Goal: Task Accomplishment & Management: Complete application form

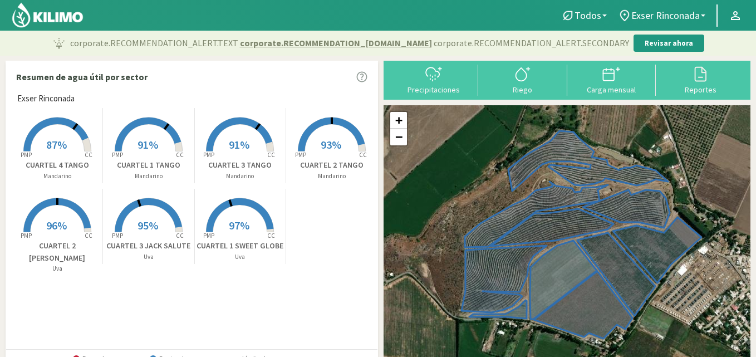
click at [234, 237] on rect at bounding box center [239, 233] width 89 height 89
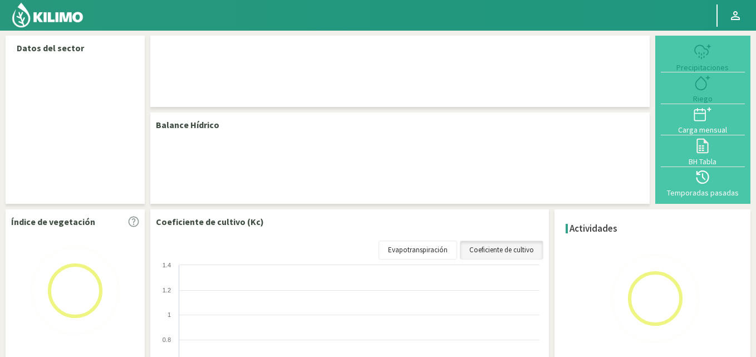
select select "1: Object"
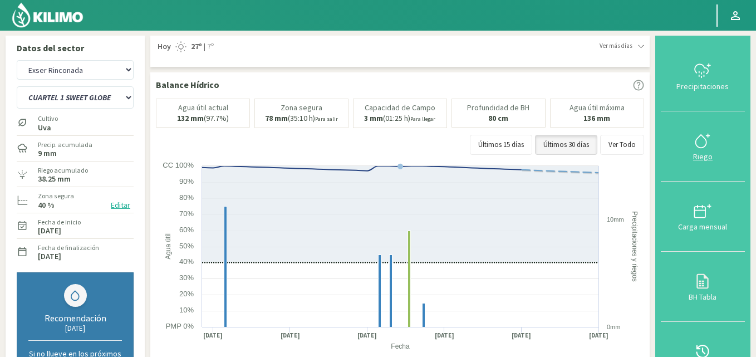
click at [705, 143] on icon at bounding box center [703, 141] width 18 height 18
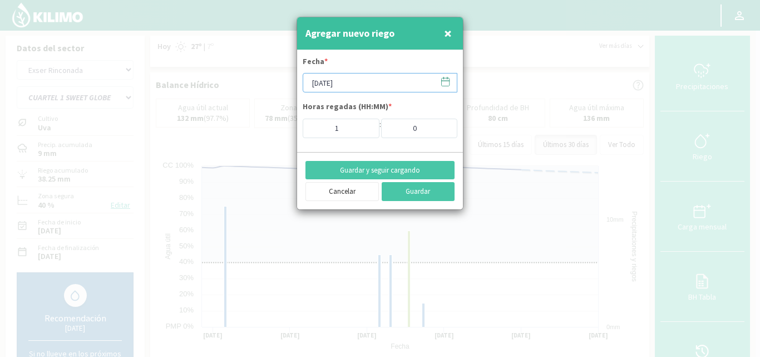
click at [355, 82] on input "[DATE]" at bounding box center [380, 82] width 155 height 19
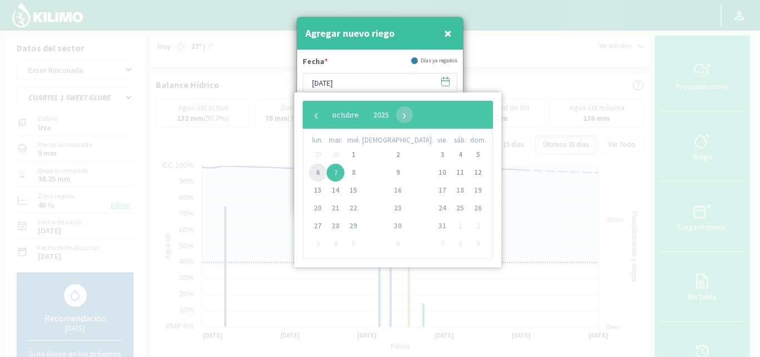
click at [321, 172] on span "6" at bounding box center [318, 173] width 18 height 18
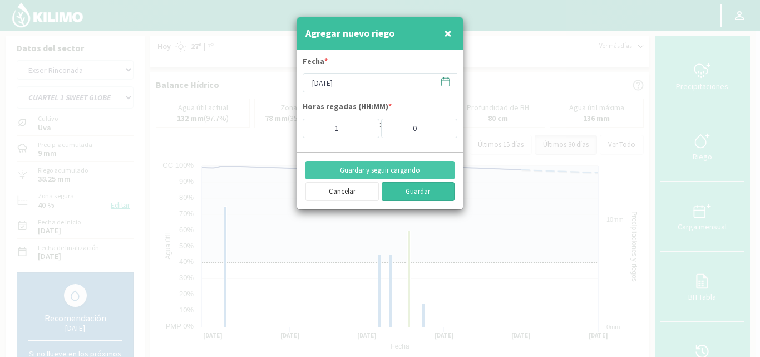
click at [417, 190] on button "Guardar" at bounding box center [418, 191] width 73 height 19
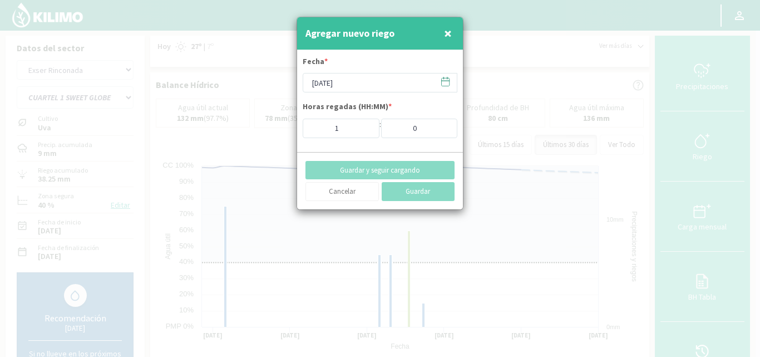
type input "[DATE]"
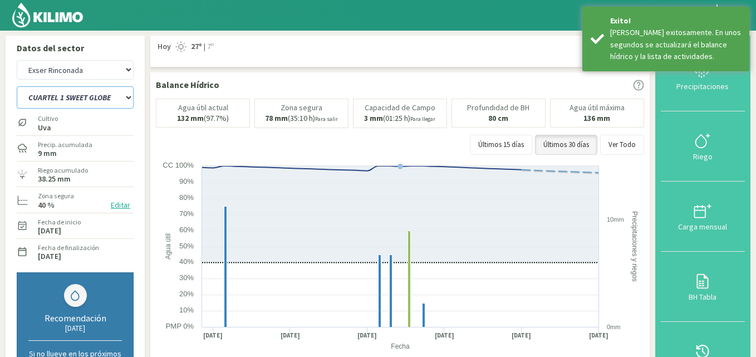
click at [124, 98] on select "CUARTEL 1 SWEET GLOBE CUARTEL 1 TANGO CUARTEL 2 TANGO CUARTEL 2 [PERSON_NAME] C…" at bounding box center [75, 97] width 117 height 22
select select "3: Object"
click at [17, 86] on select "CUARTEL 1 SWEET GLOBE CUARTEL 1 TANGO CUARTEL 2 TANGO CUARTEL 2 [PERSON_NAME] C…" at bounding box center [75, 97] width 117 height 22
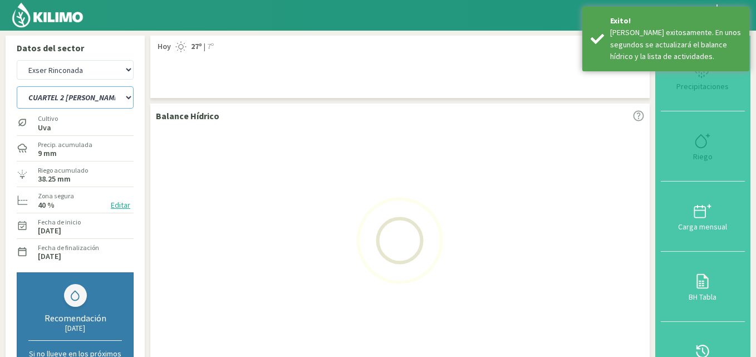
select select "4: Object"
select select "10: Object"
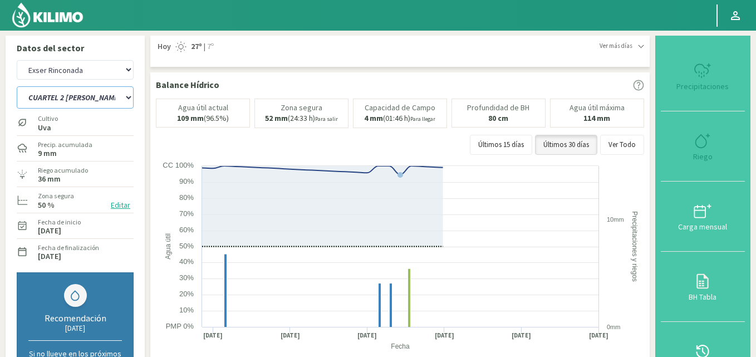
type input "3"
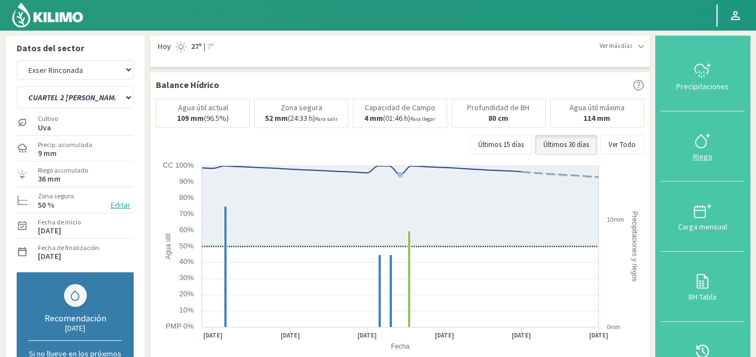
click at [693, 148] on div at bounding box center [702, 141] width 77 height 18
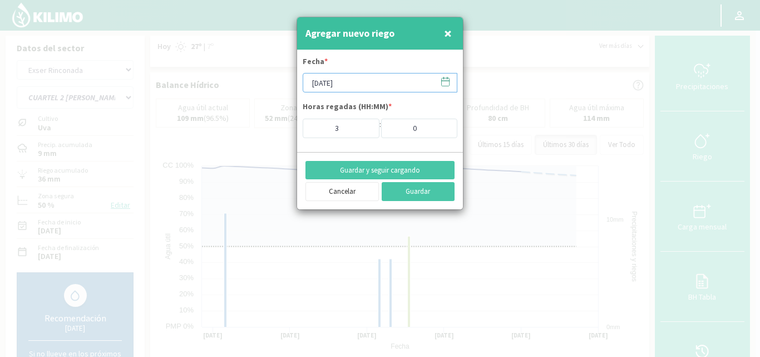
click at [365, 82] on input "[DATE]" at bounding box center [380, 82] width 155 height 19
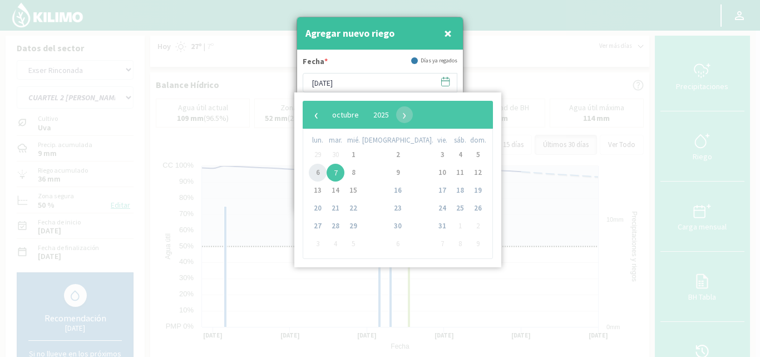
click at [322, 172] on span "6" at bounding box center [318, 173] width 18 height 18
type input "[DATE]"
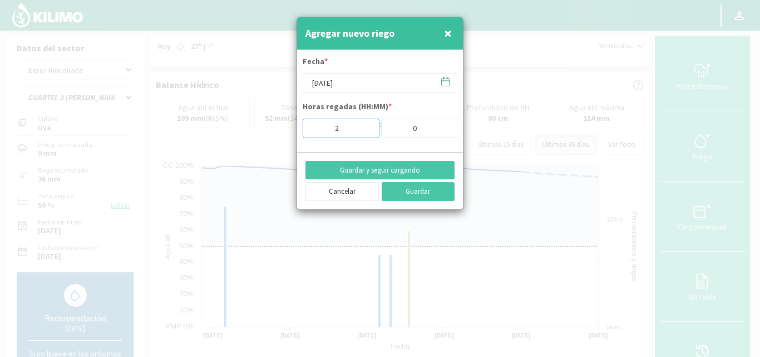
click at [365, 130] on input "2" at bounding box center [341, 128] width 77 height 19
click at [362, 129] on input "1" at bounding box center [341, 128] width 77 height 19
click at [362, 129] on input "0" at bounding box center [341, 128] width 77 height 19
type input "1"
click at [362, 127] on input "1" at bounding box center [341, 128] width 77 height 19
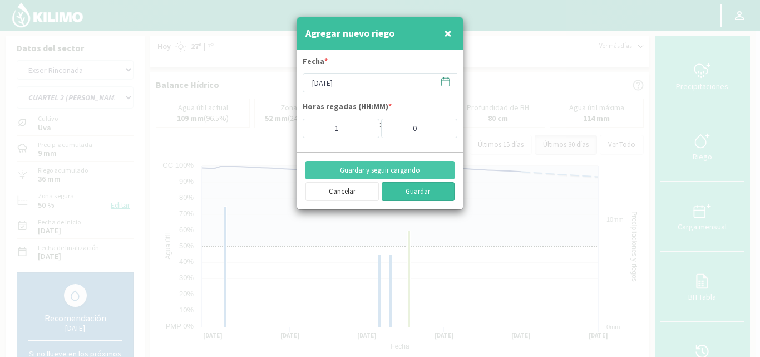
click at [423, 188] on button "Guardar" at bounding box center [418, 191] width 73 height 19
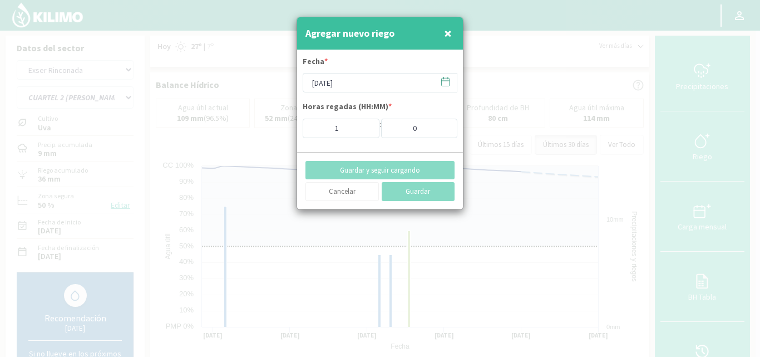
type input "[DATE]"
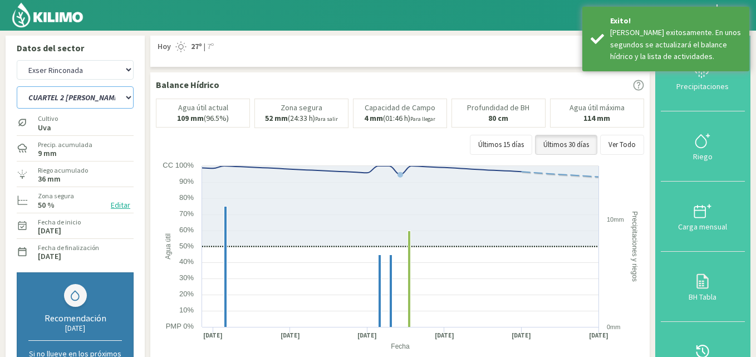
click at [117, 100] on select "CUARTEL 1 SWEET GLOBE CUARTEL 1 TANGO CUARTEL 2 TANGO CUARTEL 2 [PERSON_NAME] C…" at bounding box center [75, 97] width 117 height 22
select select "11: Object"
click at [17, 86] on select "CUARTEL 1 SWEET GLOBE CUARTEL 1 TANGO CUARTEL 2 TANGO CUARTEL 2 [PERSON_NAME] C…" at bounding box center [75, 97] width 117 height 22
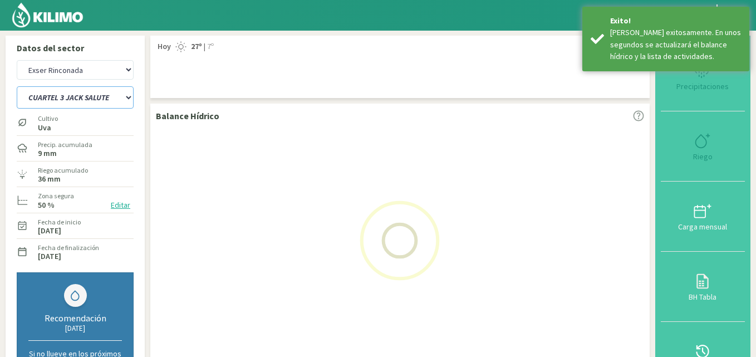
select select "7: Object"
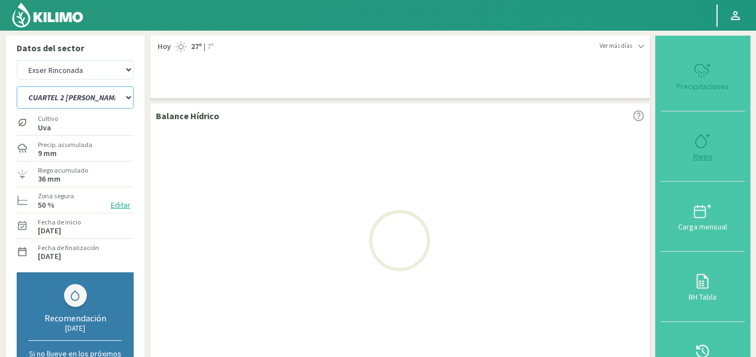
select select "18: Object"
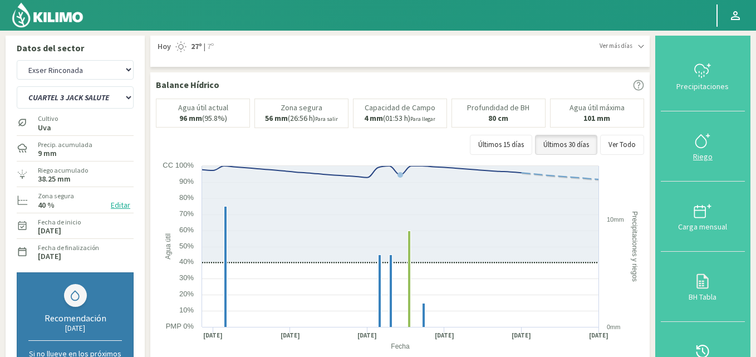
click at [704, 156] on div "Riego" at bounding box center [702, 157] width 77 height 8
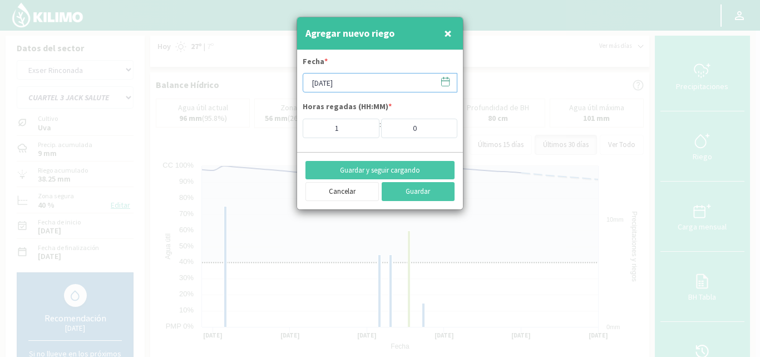
click at [353, 86] on input "[DATE]" at bounding box center [380, 82] width 155 height 19
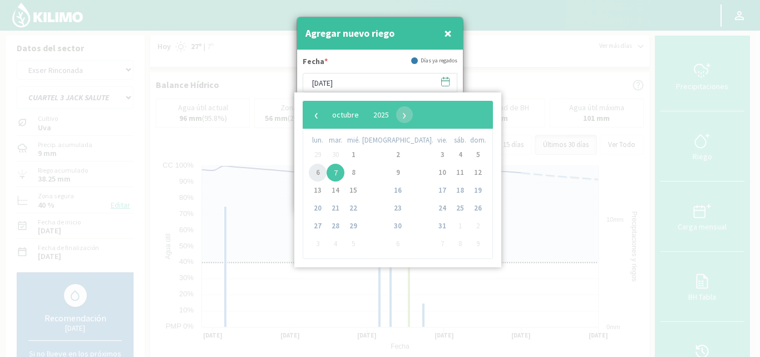
click at [323, 174] on span "6" at bounding box center [318, 173] width 18 height 18
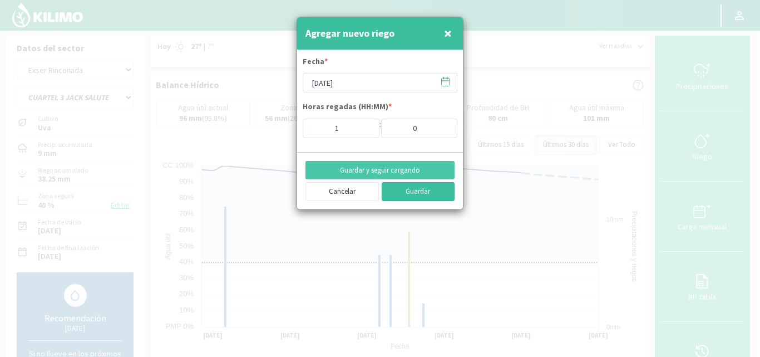
click at [427, 192] on button "Guardar" at bounding box center [418, 191] width 73 height 19
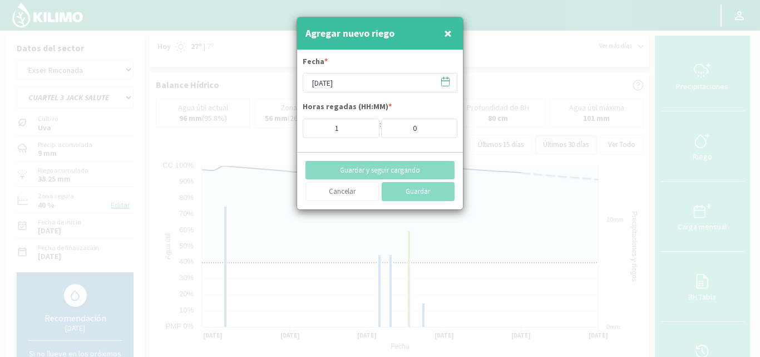
type input "[DATE]"
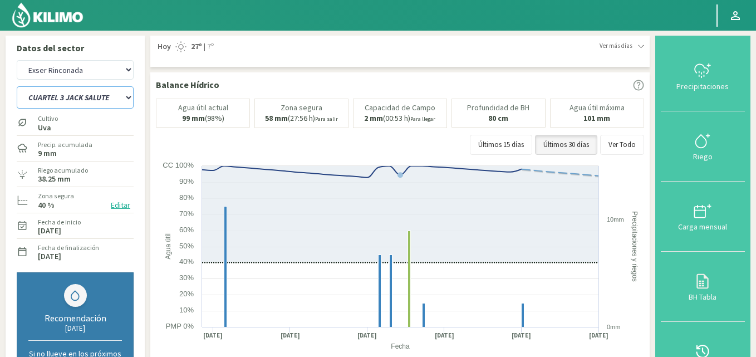
click at [56, 101] on select "CUARTEL 1 SWEET GLOBE CUARTEL 1 TANGO CUARTEL 2 TANGO CUARTEL 2 [PERSON_NAME] C…" at bounding box center [75, 97] width 117 height 22
click at [17, 86] on select "CUARTEL 1 SWEET GLOBE CUARTEL 1 TANGO CUARTEL 2 TANGO CUARTEL 2 [PERSON_NAME] C…" at bounding box center [75, 97] width 117 height 22
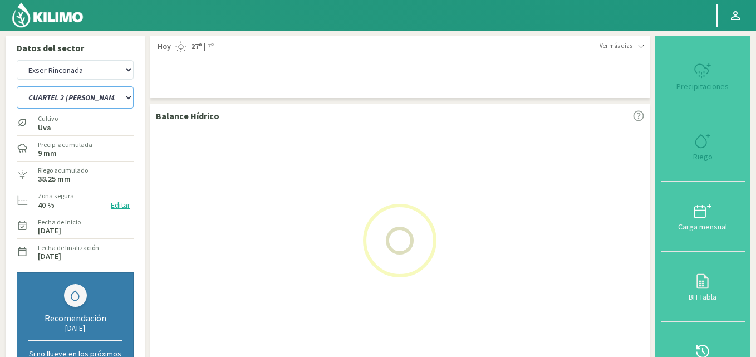
select select "18: Object"
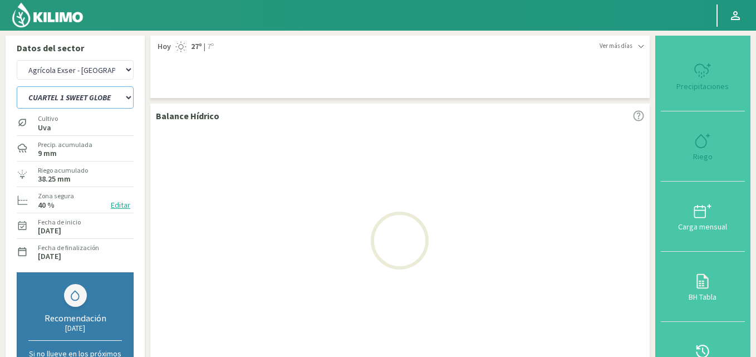
select select "10: Object"
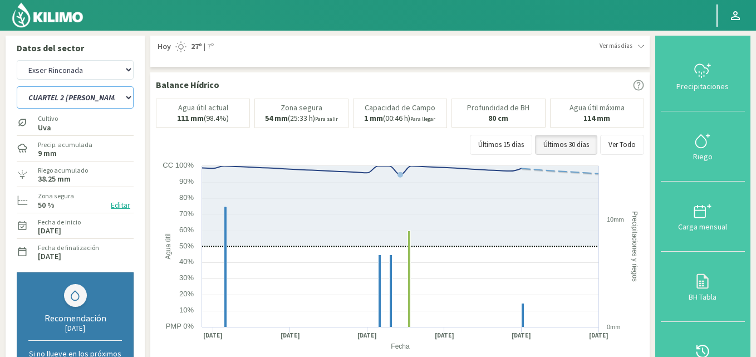
click at [84, 89] on select "CUARTEL 1 SWEET GLOBE CUARTEL 1 TANGO CUARTEL 2 TANGO CUARTEL 2 [PERSON_NAME] C…" at bounding box center [75, 97] width 117 height 22
click at [17, 86] on select "CUARTEL 1 SWEET GLOBE CUARTEL 1 TANGO CUARTEL 2 TANGO CUARTEL 2 [PERSON_NAME] C…" at bounding box center [75, 97] width 117 height 22
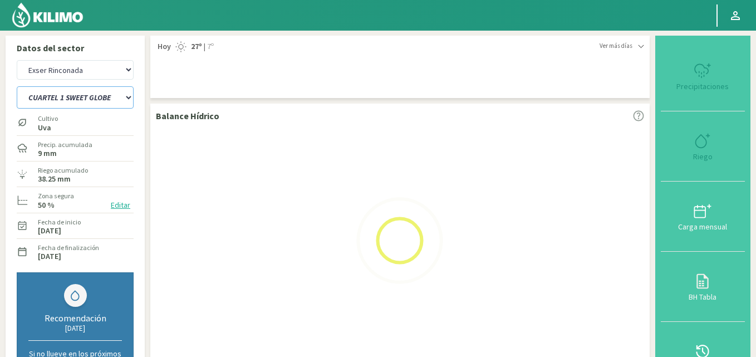
select select "24: Object"
select select "13: Object"
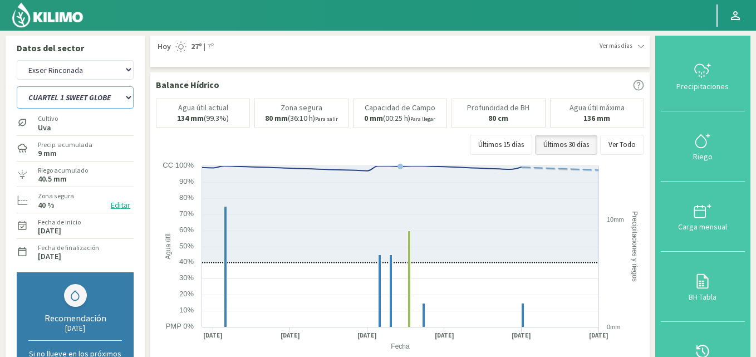
click at [107, 105] on select "CUARTEL 1 SWEET GLOBE CUARTEL 1 TANGO CUARTEL 2 TANGO CUARTEL 2 [PERSON_NAME] C…" at bounding box center [75, 97] width 117 height 22
click at [17, 86] on select "CUARTEL 1 SWEET GLOBE CUARTEL 1 TANGO CUARTEL 2 TANGO CUARTEL 2 [PERSON_NAME] C…" at bounding box center [75, 97] width 117 height 22
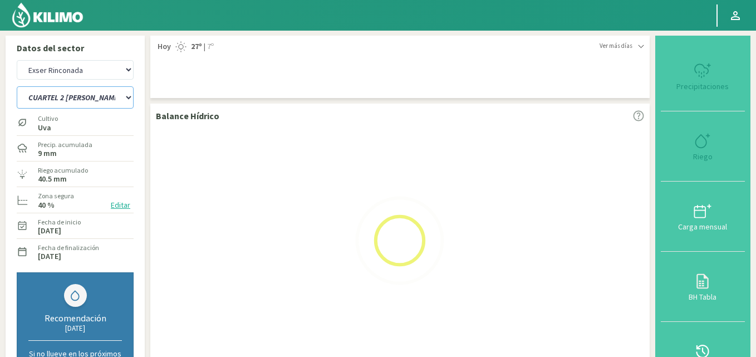
select select "28: Object"
select select "16: Object"
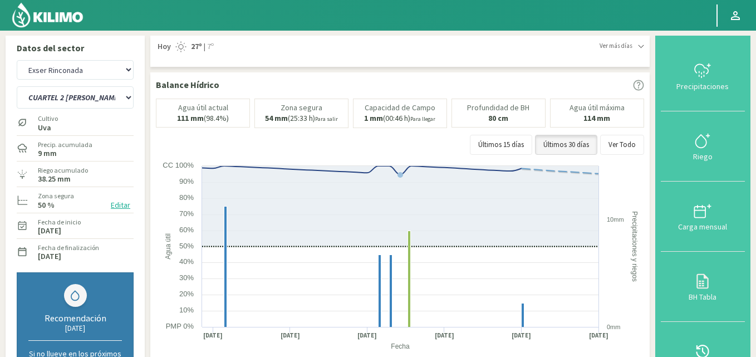
click at [103, 110] on div "Cultivo Uva" at bounding box center [75, 122] width 117 height 24
click at [106, 92] on select "CUARTEL 1 SWEET GLOBE CUARTEL 1 TANGO CUARTEL 2 TANGO CUARTEL 2 [PERSON_NAME] C…" at bounding box center [75, 97] width 117 height 22
select select "36: Object"
click at [17, 86] on select "CUARTEL 1 SWEET GLOBE CUARTEL 1 TANGO CUARTEL 2 TANGO CUARTEL 2 [PERSON_NAME] C…" at bounding box center [75, 97] width 117 height 22
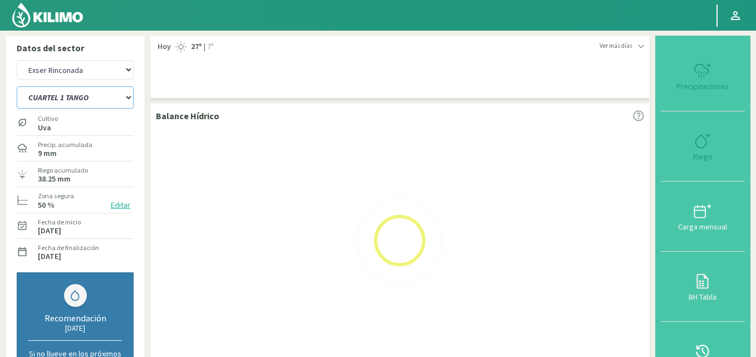
select select "19: Object"
select select "43: Object"
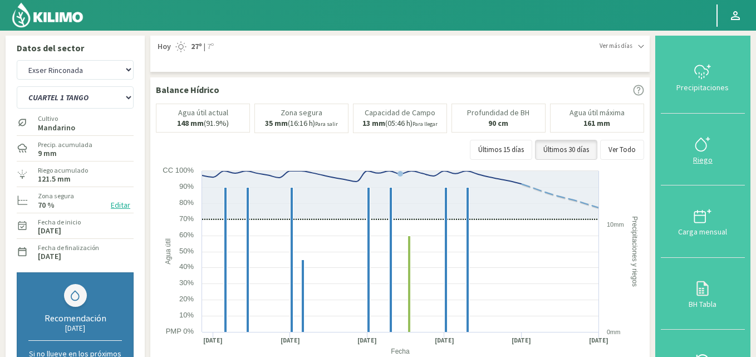
click at [714, 163] on div "Riego" at bounding box center [702, 160] width 77 height 8
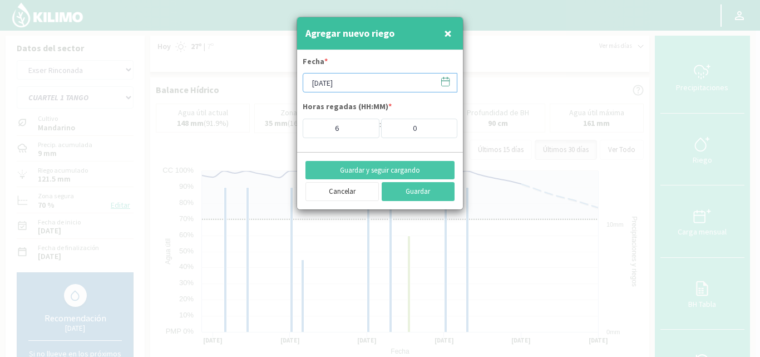
click at [361, 84] on input "[DATE]" at bounding box center [380, 82] width 155 height 19
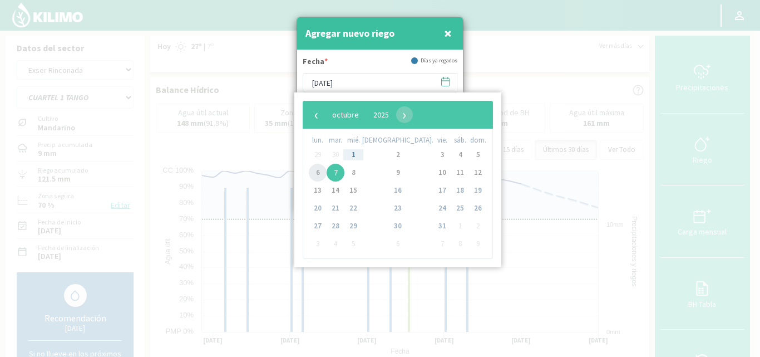
click at [317, 171] on span "6" at bounding box center [318, 173] width 18 height 18
type input "[DATE]"
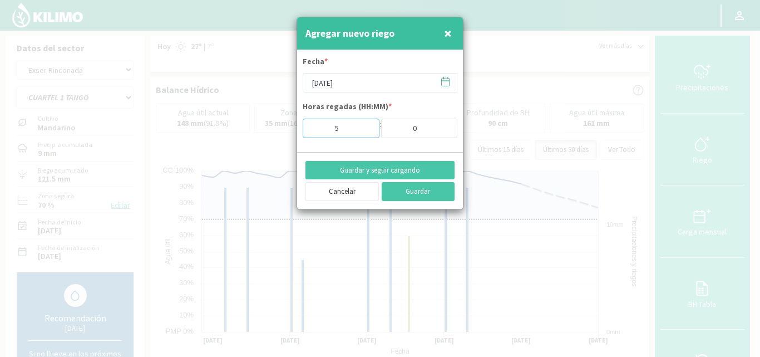
type input "5"
click at [362, 130] on input "5" at bounding box center [341, 128] width 77 height 19
click at [428, 188] on button "Guardar" at bounding box center [418, 191] width 73 height 19
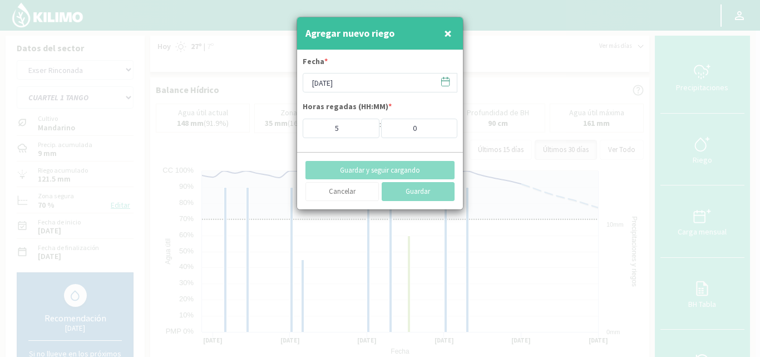
type input "[DATE]"
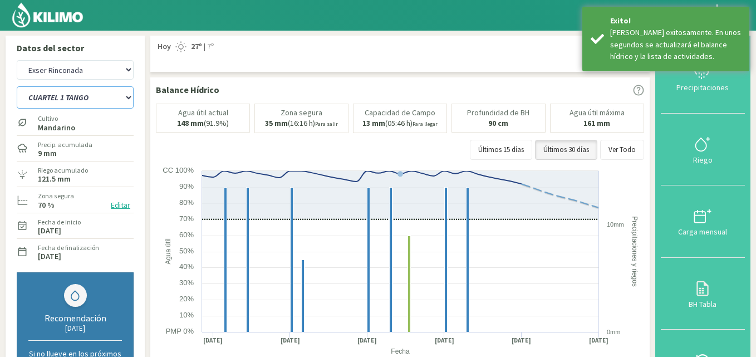
click at [67, 96] on select "CUARTEL 1 SWEET GLOBE CUARTEL 1 TANGO CUARTEL 2 TANGO CUARTEL 2 [PERSON_NAME] C…" at bounding box center [75, 97] width 117 height 22
select select "44: Object"
click at [17, 86] on select "CUARTEL 1 SWEET GLOBE CUARTEL 1 TANGO CUARTEL 2 TANGO CUARTEL 2 [PERSON_NAME] C…" at bounding box center [75, 97] width 117 height 22
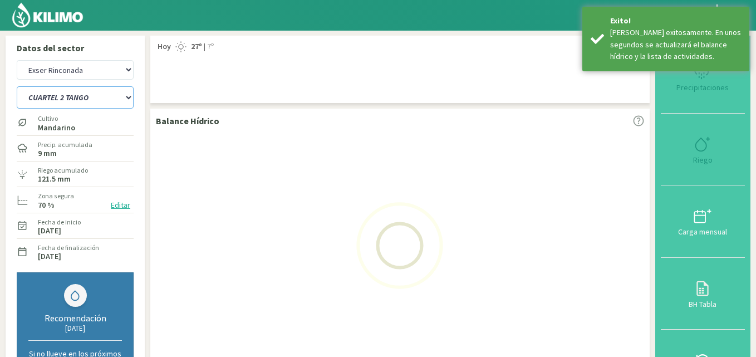
select select "22: Object"
select select "51: Object"
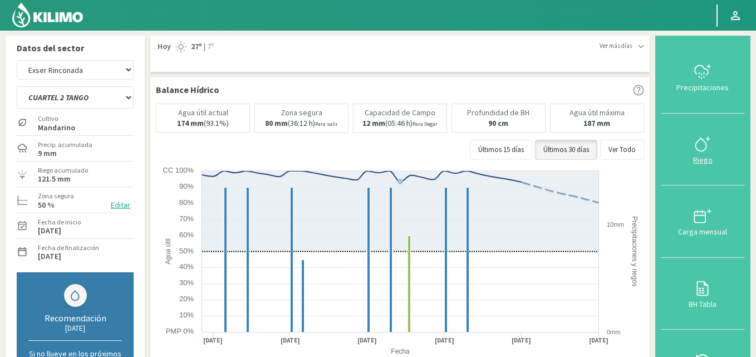
click at [703, 159] on div "Riego" at bounding box center [702, 160] width 77 height 8
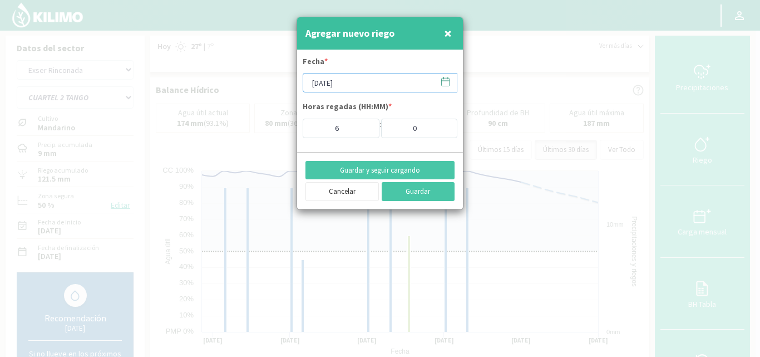
click at [354, 79] on input "[DATE]" at bounding box center [380, 82] width 155 height 19
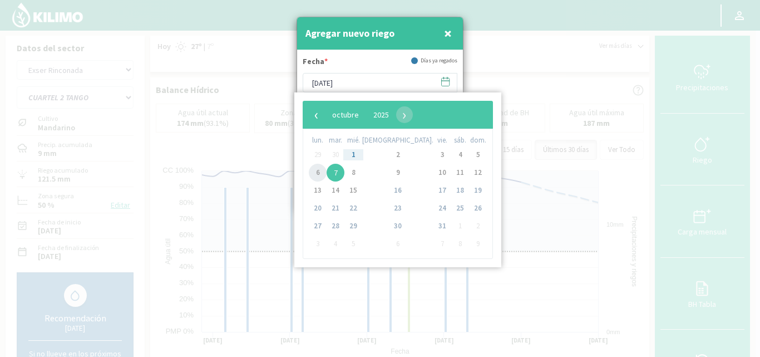
click at [318, 170] on span "6" at bounding box center [318, 173] width 18 height 18
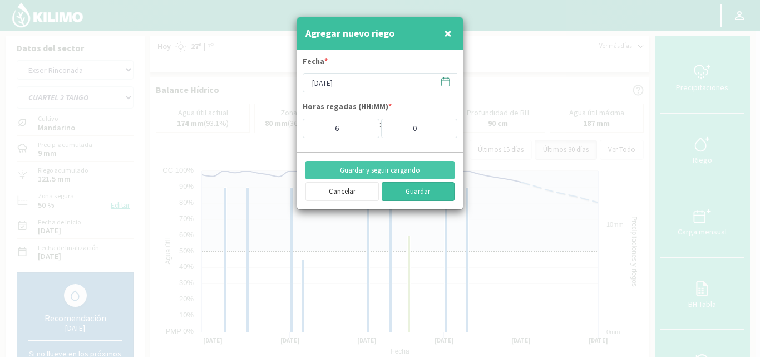
click at [420, 194] on button "Guardar" at bounding box center [418, 191] width 73 height 19
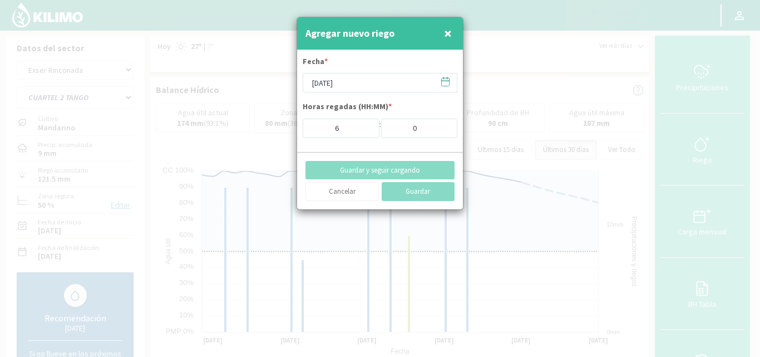
type input "[DATE]"
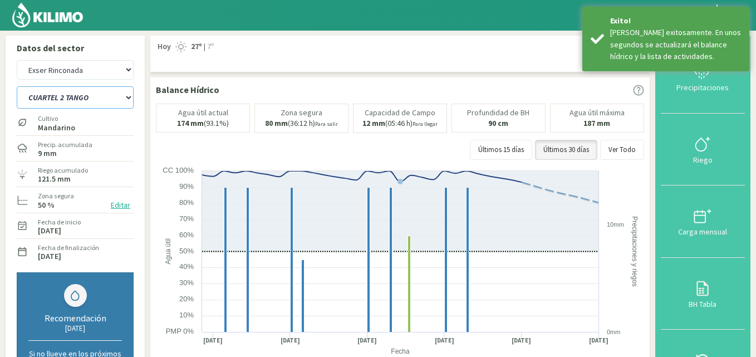
click at [114, 102] on select "CUARTEL 1 SWEET GLOBE CUARTEL 1 TANGO CUARTEL 2 TANGO CUARTEL 2 [PERSON_NAME] C…" at bounding box center [75, 97] width 117 height 22
select select "54: Object"
click at [17, 86] on select "CUARTEL 1 SWEET GLOBE CUARTEL 1 TANGO CUARTEL 2 TANGO CUARTEL 2 [PERSON_NAME] C…" at bounding box center [75, 97] width 117 height 22
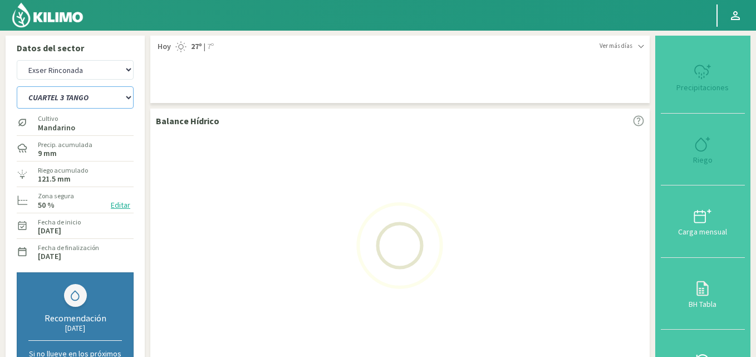
select select "25: Object"
select select "61: Object"
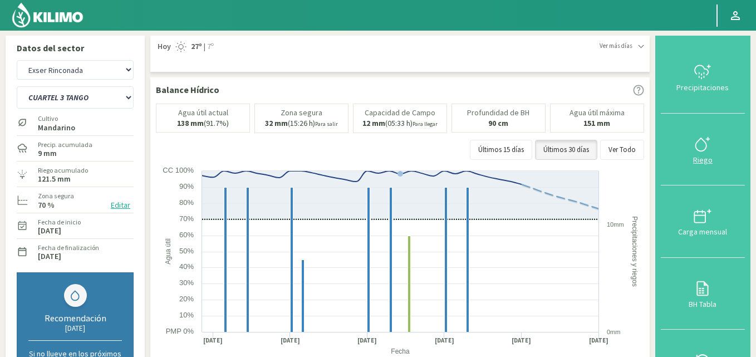
click at [695, 145] on icon at bounding box center [703, 144] width 18 height 18
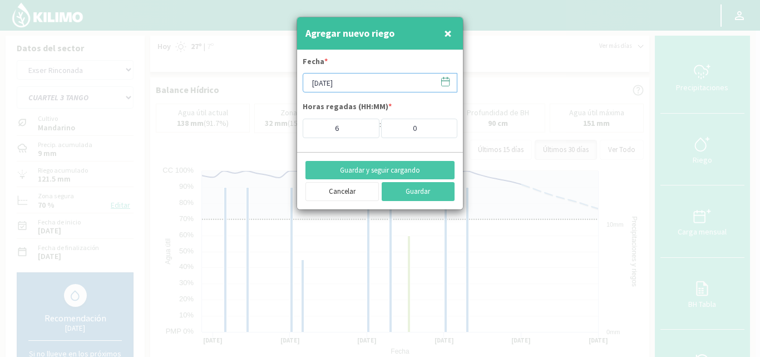
click at [347, 85] on input "[DATE]" at bounding box center [380, 82] width 155 height 19
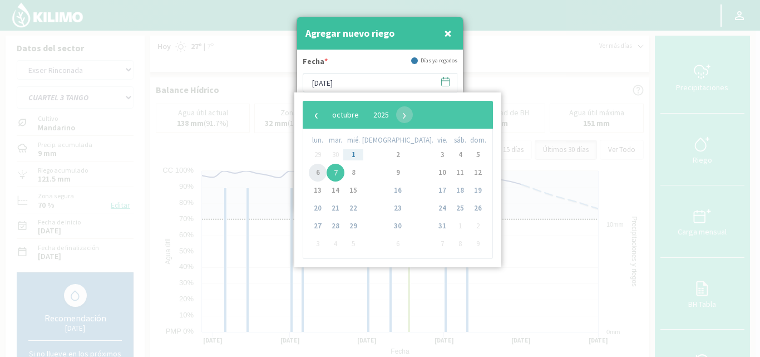
click at [313, 174] on span "6" at bounding box center [318, 173] width 18 height 18
type input "[DATE]"
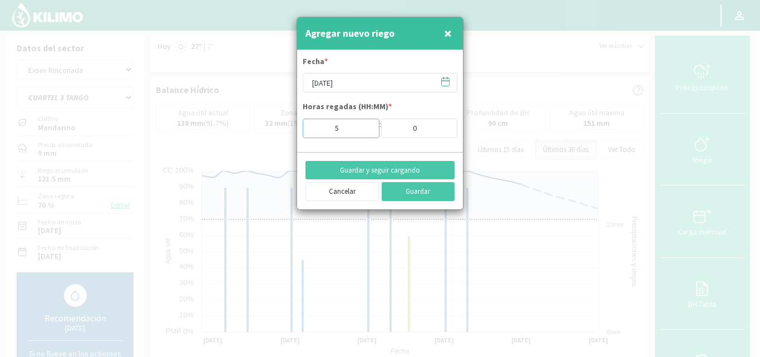
type input "5"
click at [362, 131] on input "5" at bounding box center [341, 128] width 77 height 19
click at [424, 191] on button "Guardar" at bounding box center [418, 191] width 73 height 19
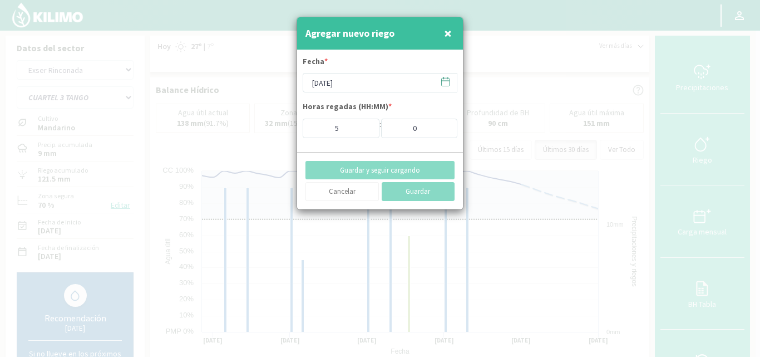
type input "[DATE]"
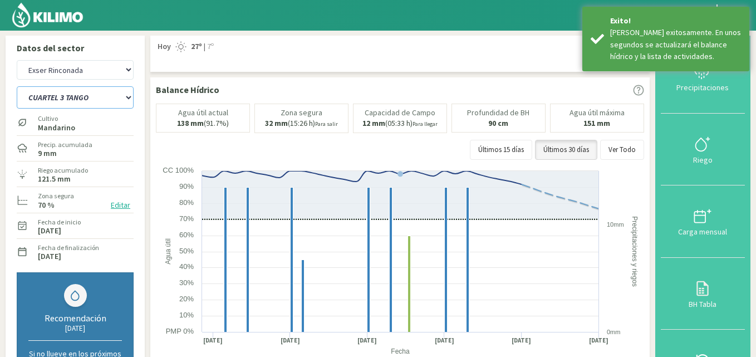
click at [105, 93] on select "CUARTEL 1 SWEET GLOBE CUARTEL 1 TANGO CUARTEL 2 TANGO CUARTEL 2 [PERSON_NAME] C…" at bounding box center [75, 97] width 117 height 22
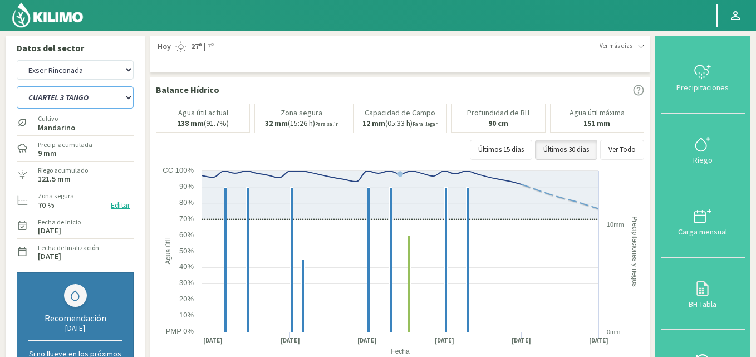
select select "62: Object"
click at [17, 86] on select "CUARTEL 1 SWEET GLOBE CUARTEL 1 TANGO CUARTEL 2 TANGO CUARTEL 2 [PERSON_NAME] C…" at bounding box center [75, 97] width 117 height 22
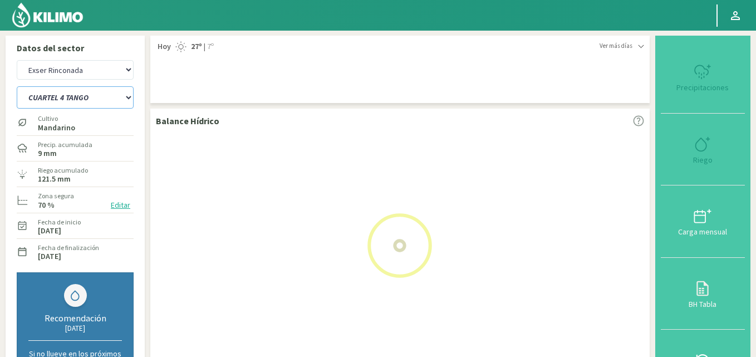
select select "28: Object"
select select "69: Object"
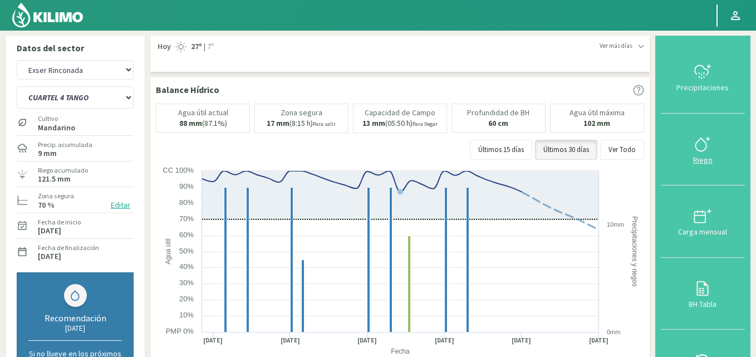
click at [697, 164] on div "Riego" at bounding box center [702, 160] width 77 height 8
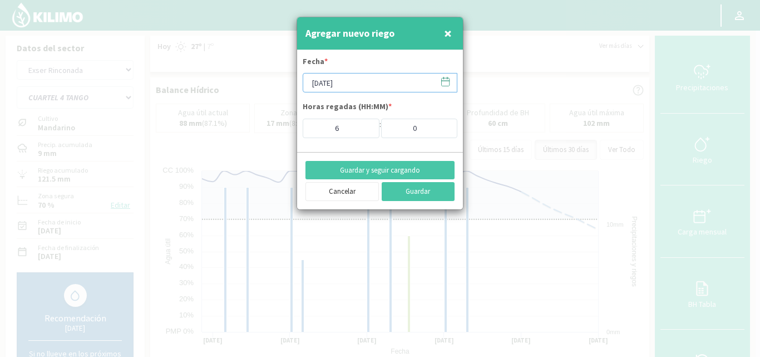
click at [360, 85] on input "[DATE]" at bounding box center [380, 82] width 155 height 19
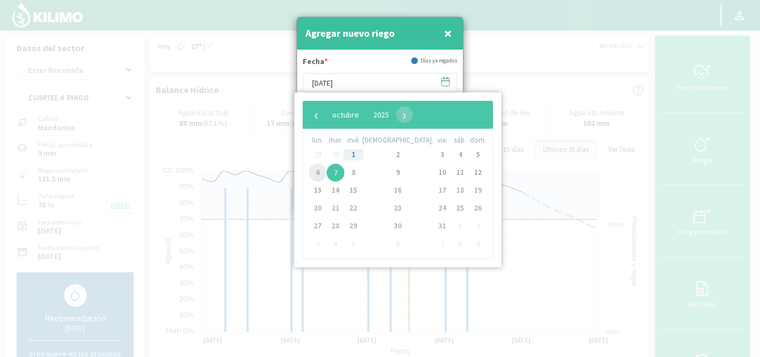
click at [318, 174] on span "6" at bounding box center [318, 173] width 18 height 18
type input "[DATE]"
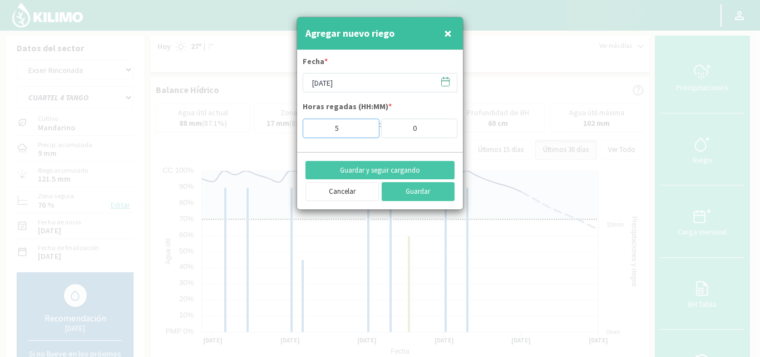
type input "5"
click at [365, 128] on input "5" at bounding box center [341, 128] width 77 height 19
click at [423, 195] on button "Guardar" at bounding box center [418, 191] width 73 height 19
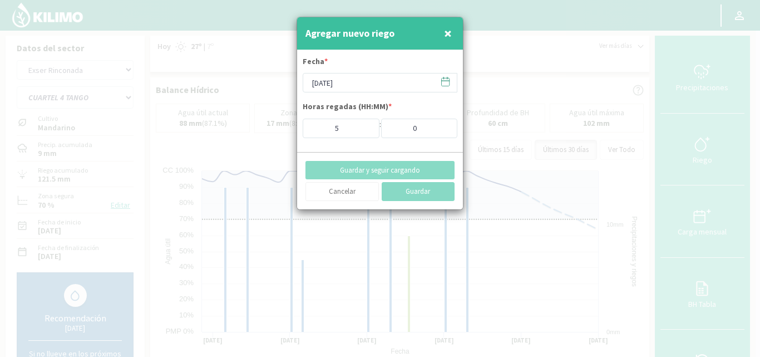
type input "[DATE]"
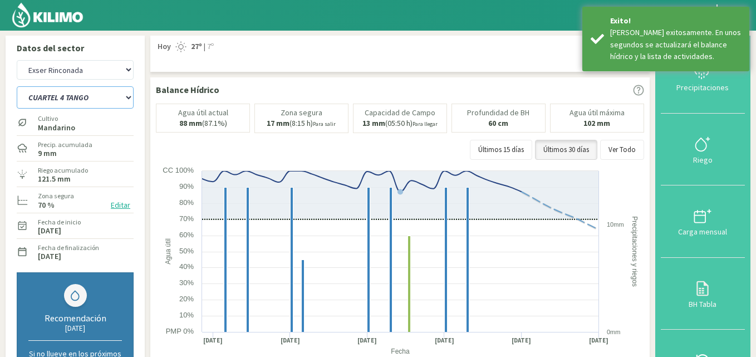
click at [106, 97] on select "CUARTEL 1 SWEET GLOBE CUARTEL 1 TANGO CUARTEL 2 TANGO CUARTEL 2 [PERSON_NAME] C…" at bounding box center [75, 97] width 117 height 22
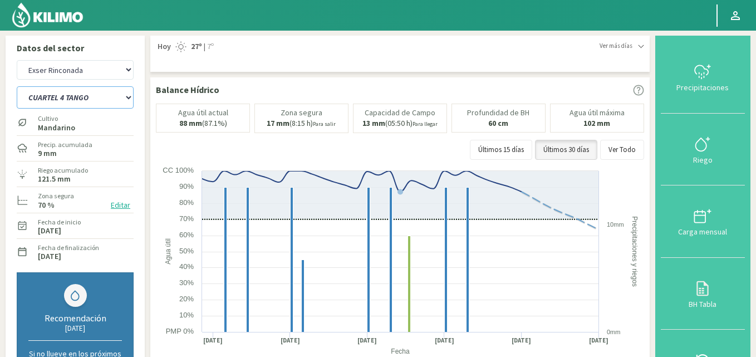
select select "66: Object"
click at [17, 86] on select "CUARTEL 1 SWEET GLOBE CUARTEL 1 TANGO CUARTEL 2 TANGO CUARTEL 2 [PERSON_NAME] C…" at bounding box center [75, 97] width 117 height 22
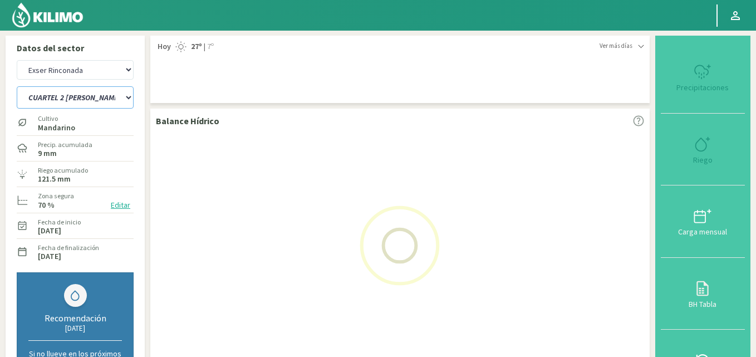
select select "31: Object"
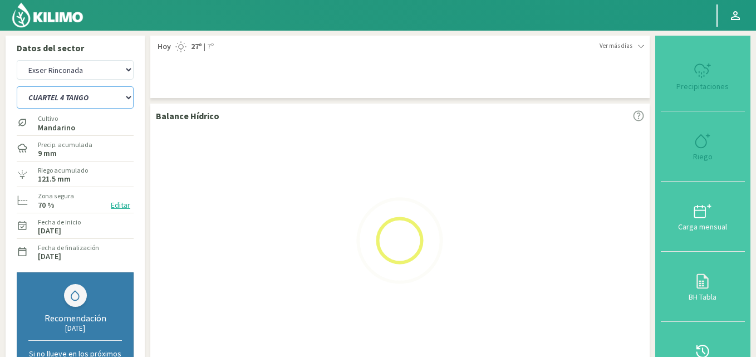
select select "73: Object"
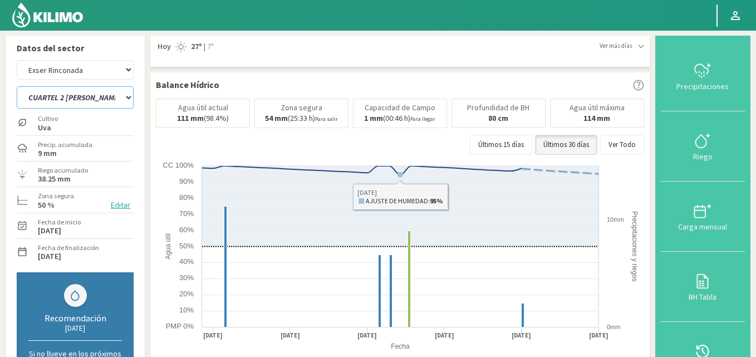
click at [522, 328] on icon at bounding box center [522, 330] width 0 height 6
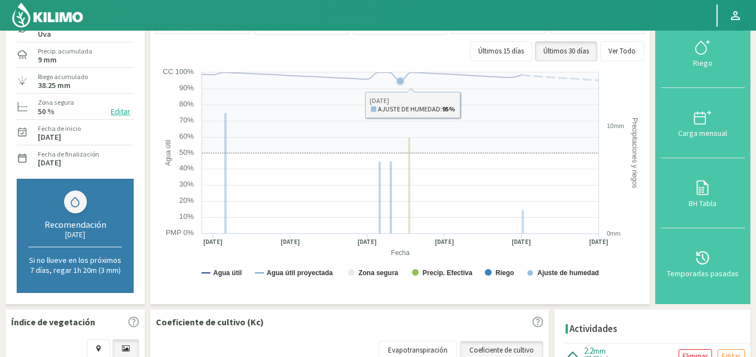
scroll to position [167, 0]
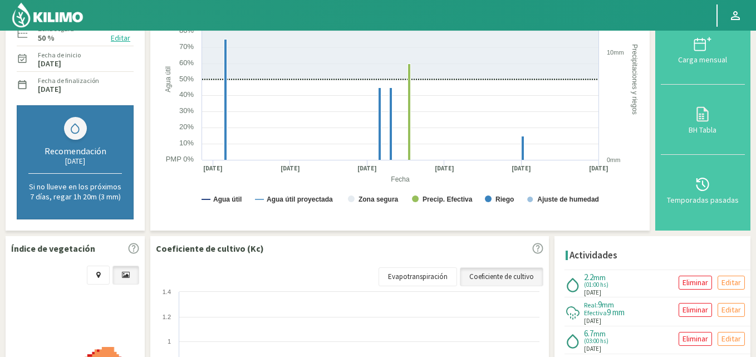
click at [593, 282] on span "(01:00 hs)" at bounding box center [596, 285] width 24 height 6
click at [725, 283] on p "Editar" at bounding box center [731, 282] width 19 height 13
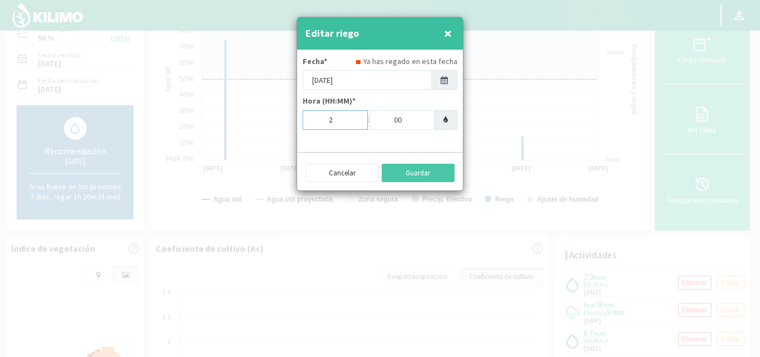
click at [353, 119] on input "2" at bounding box center [335, 119] width 65 height 19
click at [353, 119] on input "3" at bounding box center [335, 119] width 65 height 19
click at [353, 119] on input "4" at bounding box center [335, 119] width 65 height 19
click at [353, 119] on input "5" at bounding box center [335, 119] width 65 height 19
click at [420, 176] on button "Guardar" at bounding box center [418, 173] width 73 height 19
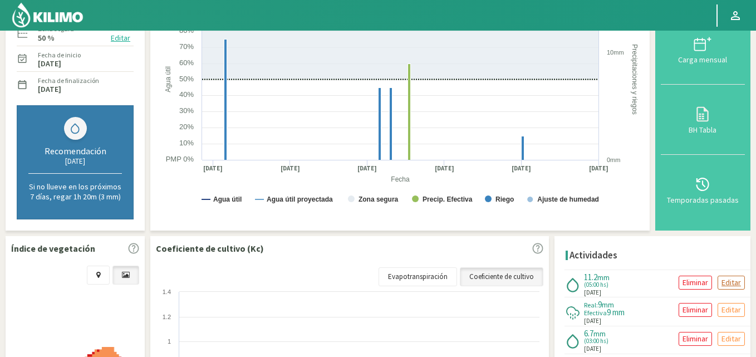
click at [733, 279] on p "Editar" at bounding box center [731, 282] width 19 height 13
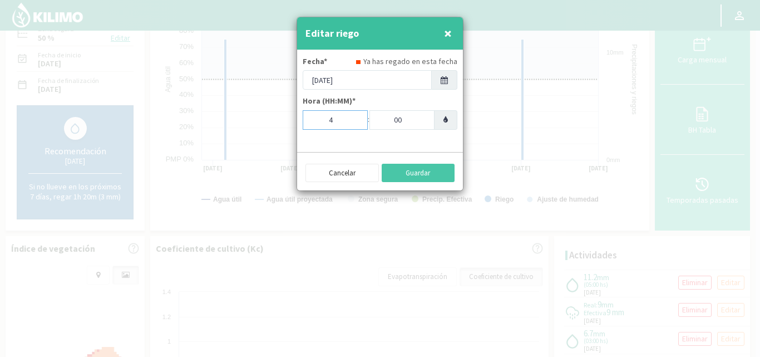
click at [351, 120] on input "4" at bounding box center [335, 119] width 65 height 19
click at [351, 120] on input "3" at bounding box center [335, 119] width 65 height 19
click at [351, 120] on input "2" at bounding box center [335, 119] width 65 height 19
type input "1"
click at [351, 120] on input "1" at bounding box center [335, 119] width 65 height 19
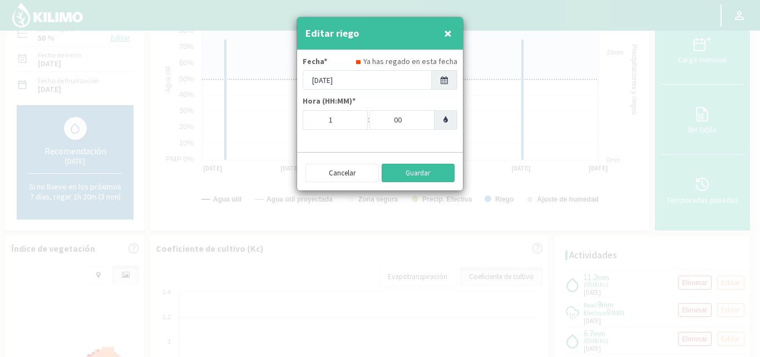
click at [441, 175] on button "Guardar" at bounding box center [418, 173] width 73 height 19
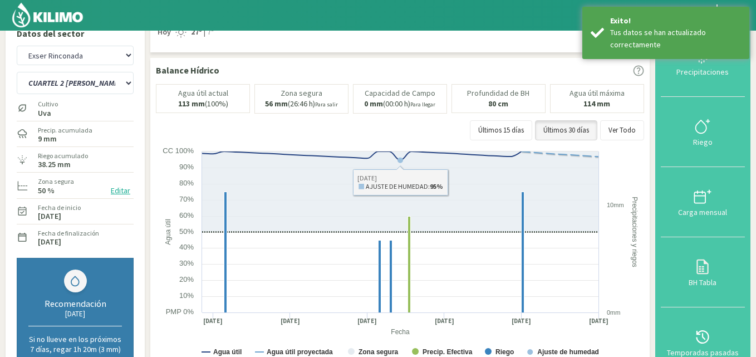
scroll to position [0, 0]
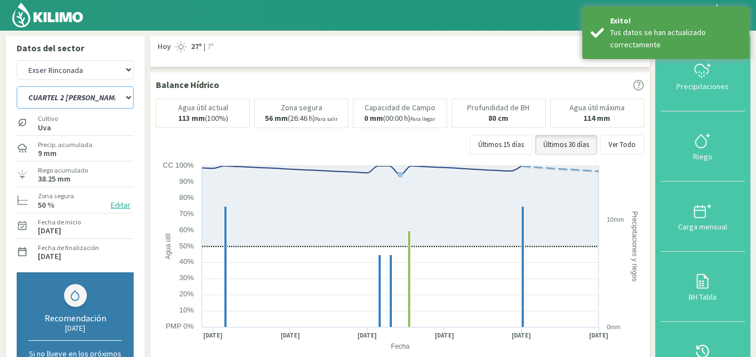
click at [87, 98] on select "CUARTEL 1 SWEET GLOBE CUARTEL 1 TANGO CUARTEL 2 TANGO CUARTEL 2 [PERSON_NAME] C…" at bounding box center [75, 97] width 117 height 22
select select "71: Object"
click at [17, 86] on select "CUARTEL 1 SWEET GLOBE CUARTEL 1 TANGO CUARTEL 2 TANGO CUARTEL 2 [PERSON_NAME] C…" at bounding box center [75, 97] width 117 height 22
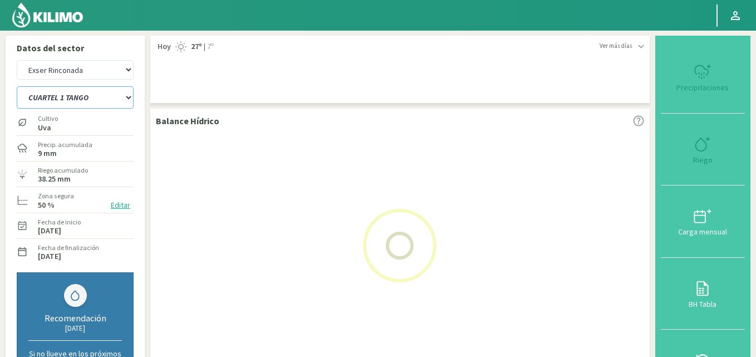
select select "34: Object"
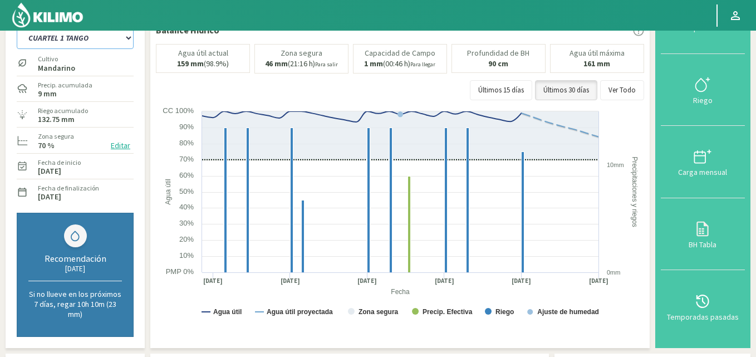
scroll to position [56, 0]
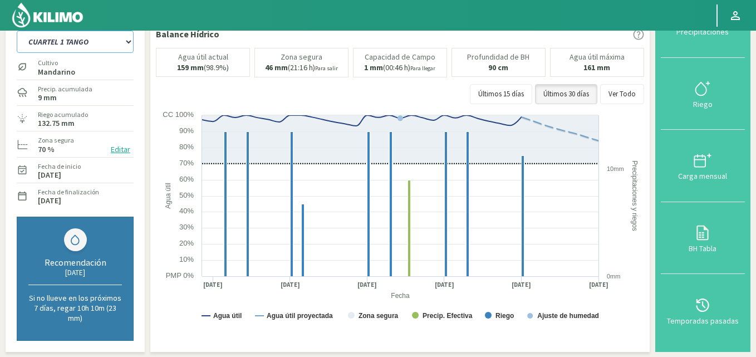
click at [91, 38] on select "CUARTEL 1 SWEET GLOBE CUARTEL 1 TANGO CUARTEL 2 TANGO CUARTEL 2 [PERSON_NAME] C…" at bounding box center [75, 42] width 117 height 22
click at [17, 31] on select "CUARTEL 1 SWEET GLOBE CUARTEL 1 TANGO CUARTEL 2 TANGO CUARTEL 2 [PERSON_NAME] C…" at bounding box center [75, 42] width 117 height 22
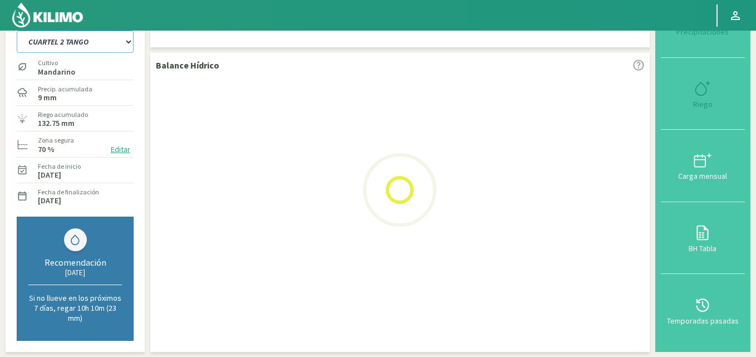
select select "78: Object"
select select "37: Object"
select select "86: Object"
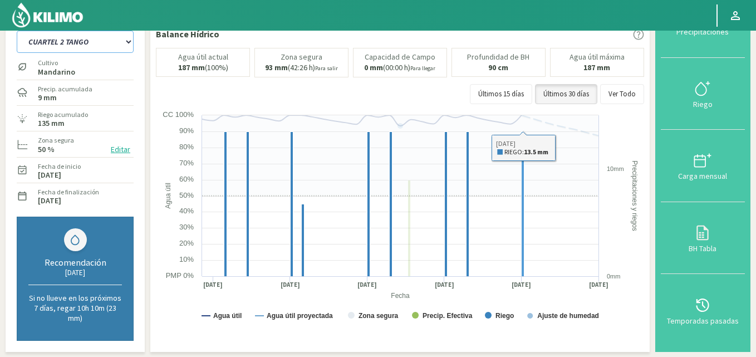
click at [524, 275] on rect at bounding box center [523, 203] width 3 height 145
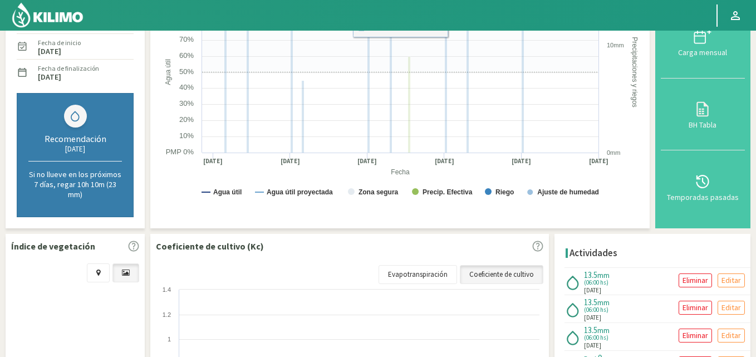
scroll to position [223, 0]
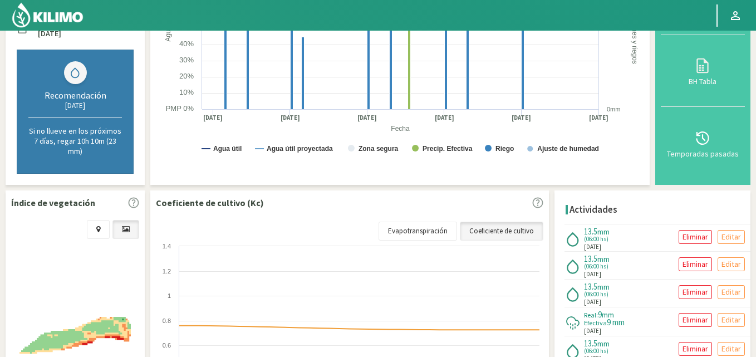
click at [598, 240] on span "(06:00 hs)" at bounding box center [597, 239] width 27 height 6
click at [732, 236] on p "Editar" at bounding box center [731, 236] width 19 height 13
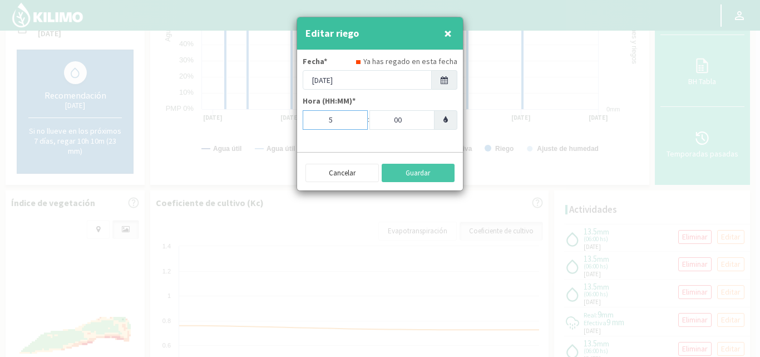
type input "5"
click at [350, 122] on input "5" at bounding box center [335, 119] width 65 height 19
click at [426, 173] on button "Guardar" at bounding box center [418, 173] width 73 height 19
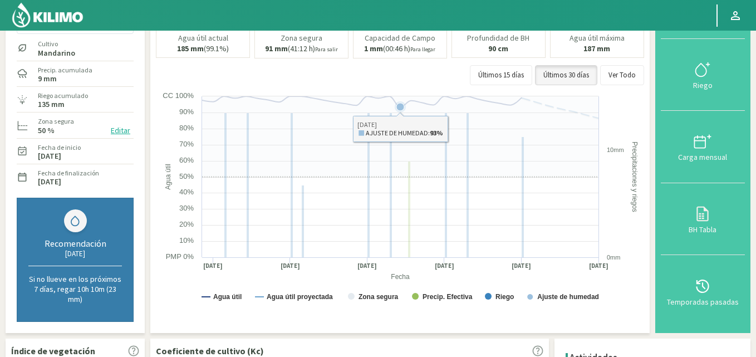
scroll to position [56, 0]
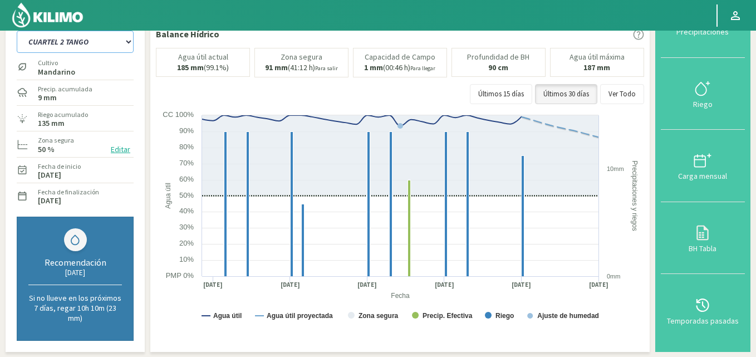
click at [119, 35] on select "CUARTEL 1 SWEET GLOBE CUARTEL 1 TANGO CUARTEL 2 TANGO CUARTEL 2 [PERSON_NAME] C…" at bounding box center [75, 42] width 117 height 22
select select "89: Object"
click at [17, 31] on select "CUARTEL 1 SWEET GLOBE CUARTEL 1 TANGO CUARTEL 2 TANGO CUARTEL 2 [PERSON_NAME] C…" at bounding box center [75, 42] width 117 height 22
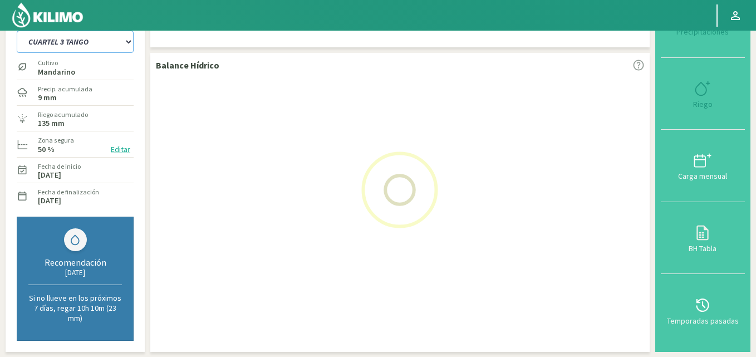
select select "40: Object"
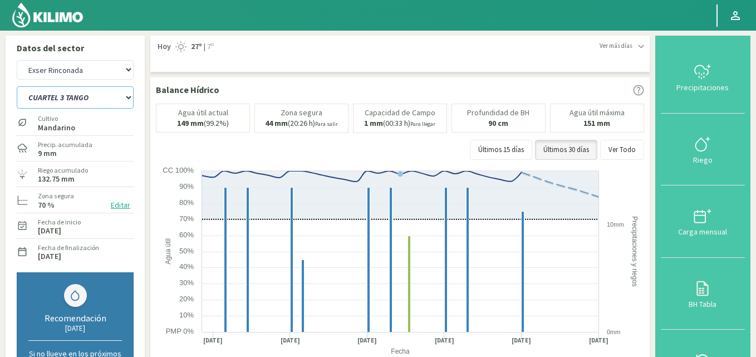
click at [89, 94] on select "CUARTEL 1 SWEET GLOBE CUARTEL 1 TANGO CUARTEL 2 TANGO CUARTEL 2 [PERSON_NAME] C…" at bounding box center [75, 97] width 117 height 22
click at [17, 86] on select "CUARTEL 1 SWEET GLOBE CUARTEL 1 TANGO CUARTEL 2 TANGO CUARTEL 2 [PERSON_NAME] C…" at bounding box center [75, 97] width 117 height 22
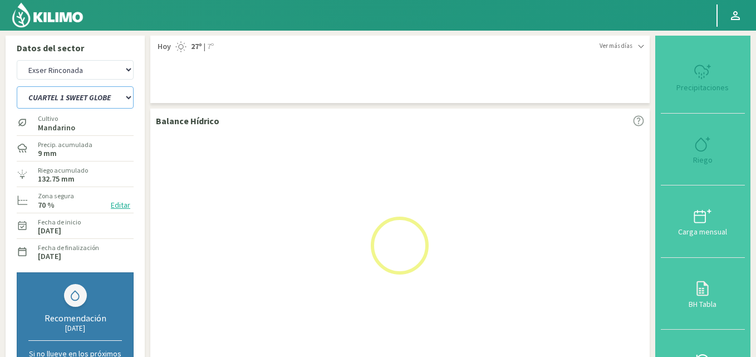
select select "96: Object"
select select "43: Object"
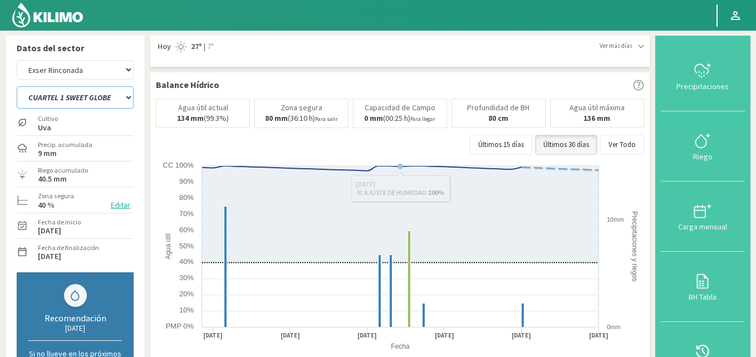
click at [94, 102] on select "CUARTEL 1 SWEET GLOBE CUARTEL 1 TANGO CUARTEL 2 TANGO CUARTEL 2 [PERSON_NAME] C…" at bounding box center [75, 97] width 117 height 22
click at [17, 86] on select "CUARTEL 1 SWEET GLOBE CUARTEL 1 TANGO CUARTEL 2 TANGO CUARTEL 2 [PERSON_NAME] C…" at bounding box center [75, 97] width 117 height 22
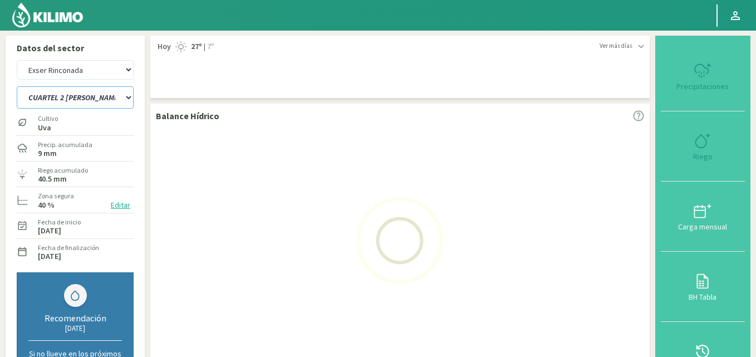
select select "98: Object"
select select "46: Object"
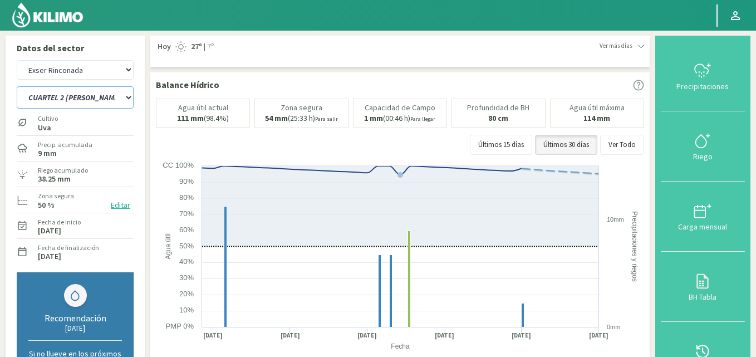
click at [106, 94] on select "CUARTEL 1 SWEET GLOBE CUARTEL 1 TANGO CUARTEL 2 TANGO CUARTEL 2 [PERSON_NAME] C…" at bounding box center [75, 97] width 117 height 22
click at [17, 86] on select "CUARTEL 1 SWEET GLOBE CUARTEL 1 TANGO CUARTEL 2 TANGO CUARTEL 2 [PERSON_NAME] C…" at bounding box center [75, 97] width 117 height 22
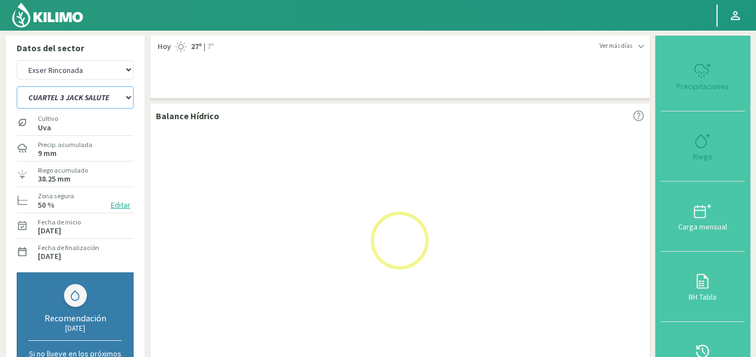
select select "108: Object"
select select "49: Object"
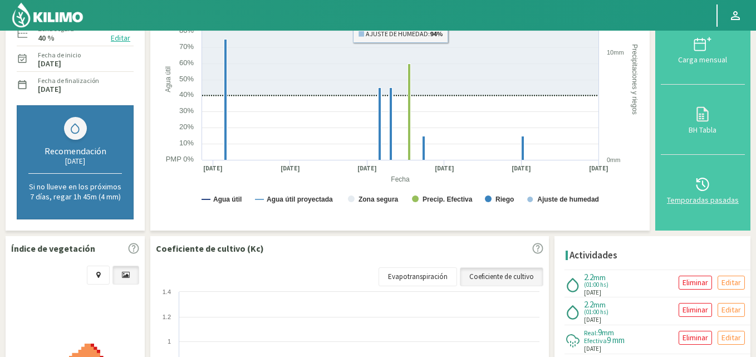
scroll to position [223, 0]
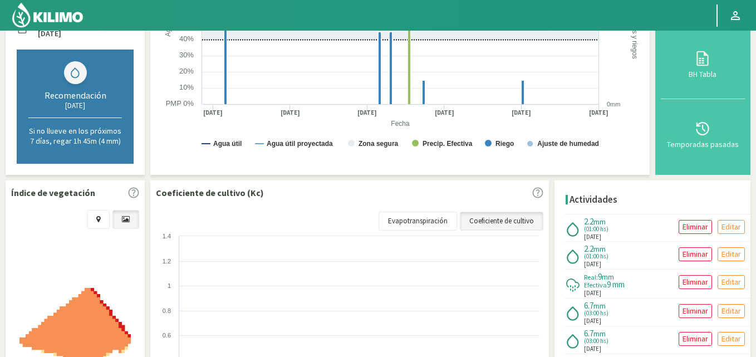
click at [606, 226] on span "(01:00 hs)" at bounding box center [596, 229] width 24 height 6
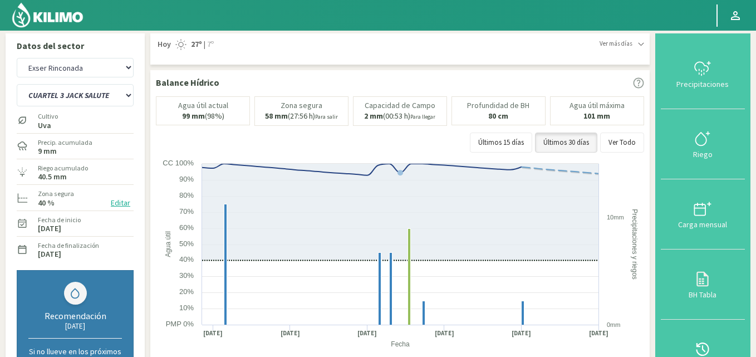
scroll to position [0, 0]
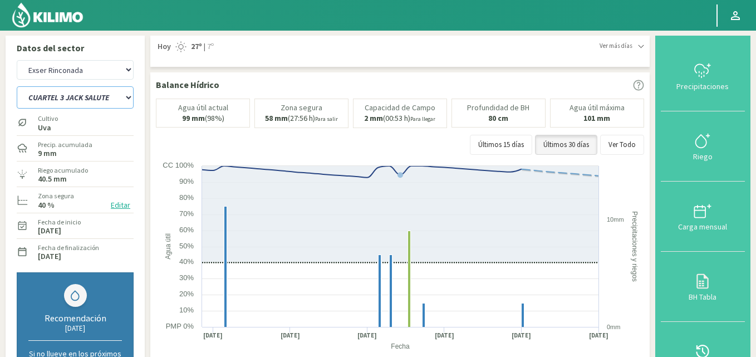
click at [94, 99] on select "CUARTEL 1 SWEET GLOBE CUARTEL 1 TANGO CUARTEL 2 TANGO CUARTEL 2 [PERSON_NAME] C…" at bounding box center [75, 97] width 117 height 22
click at [17, 86] on select "CUARTEL 1 SWEET GLOBE CUARTEL 1 TANGO CUARTEL 2 TANGO CUARTEL 2 [PERSON_NAME] C…" at bounding box center [75, 97] width 117 height 22
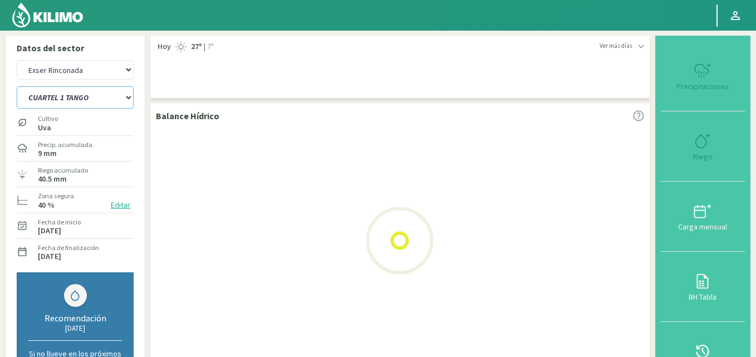
select select "116: Object"
select select "52: Object"
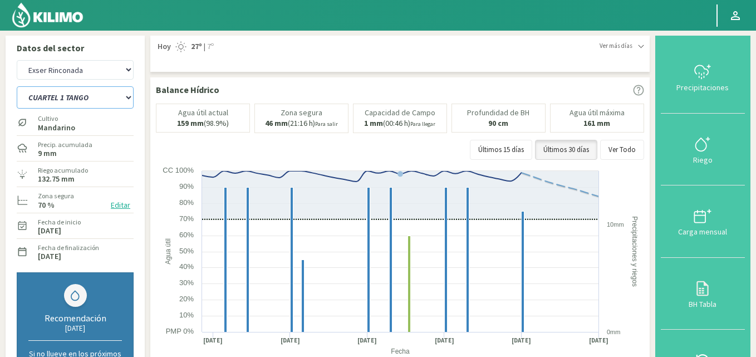
click at [108, 95] on select "CUARTEL 1 SWEET GLOBE CUARTEL 1 TANGO CUARTEL 2 TANGO CUARTEL 2 [PERSON_NAME] C…" at bounding box center [75, 97] width 117 height 22
select select "121: Object"
click at [17, 86] on select "CUARTEL 1 SWEET GLOBE CUARTEL 1 TANGO CUARTEL 2 TANGO CUARTEL 2 [PERSON_NAME] C…" at bounding box center [75, 97] width 117 height 22
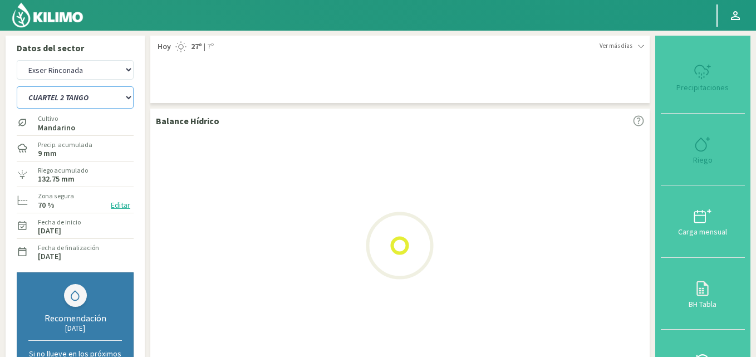
select select "55: Object"
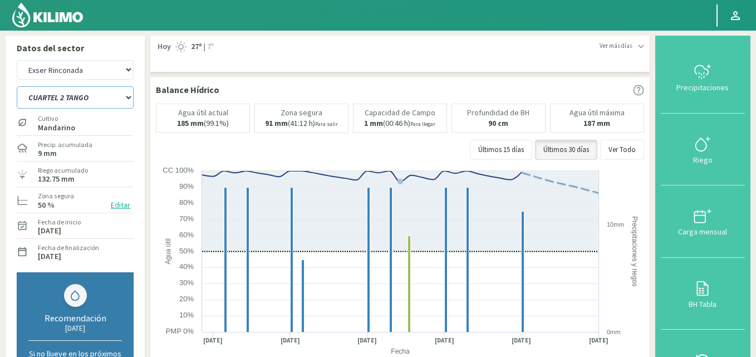
click at [101, 100] on select "CUARTEL 1 SWEET GLOBE CUARTEL 1 TANGO CUARTEL 2 TANGO CUARTEL 2 [PERSON_NAME] C…" at bounding box center [75, 97] width 117 height 22
select select "131: Object"
click at [17, 86] on select "CUARTEL 1 SWEET GLOBE CUARTEL 1 TANGO CUARTEL 2 TANGO CUARTEL 2 [PERSON_NAME] C…" at bounding box center [75, 97] width 117 height 22
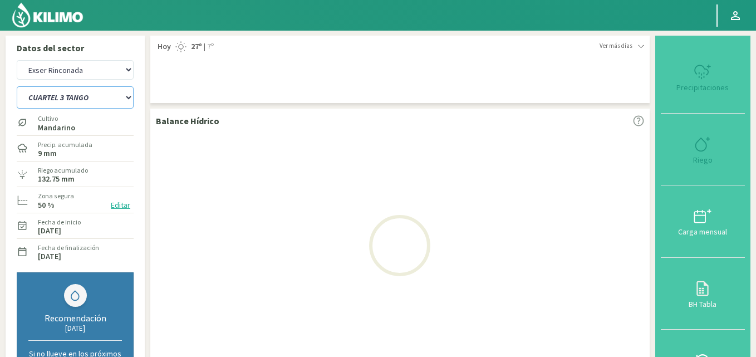
select select "58: Object"
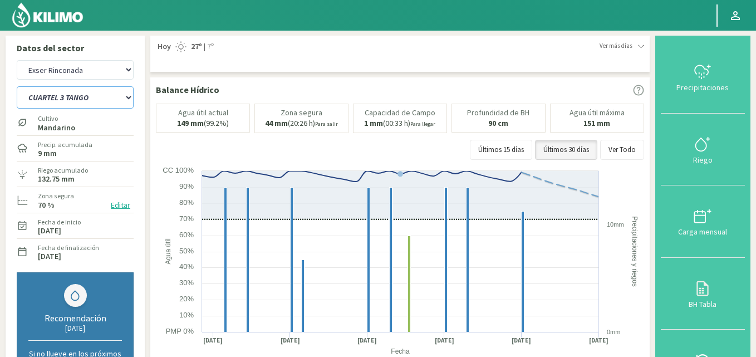
click at [114, 92] on select "CUARTEL 1 SWEET GLOBE CUARTEL 1 TANGO CUARTEL 2 TANGO CUARTEL 2 [PERSON_NAME] C…" at bounding box center [75, 97] width 117 height 22
click at [17, 86] on select "CUARTEL 1 SWEET GLOBE CUARTEL 1 TANGO CUARTEL 2 TANGO CUARTEL 2 [PERSON_NAME] C…" at bounding box center [75, 97] width 117 height 22
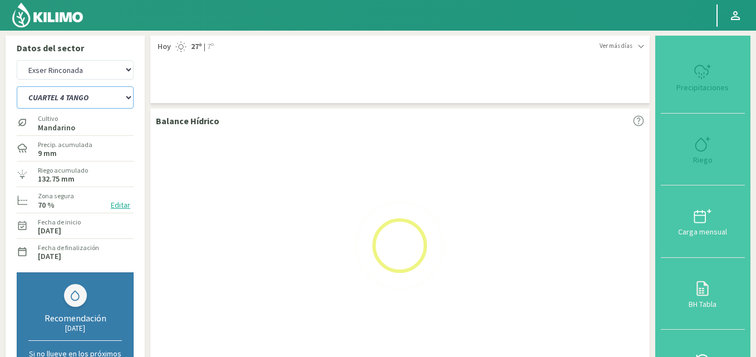
select select "138: Object"
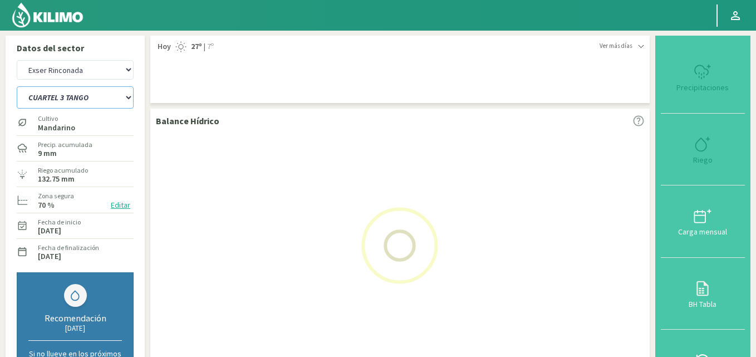
select select "61: Object"
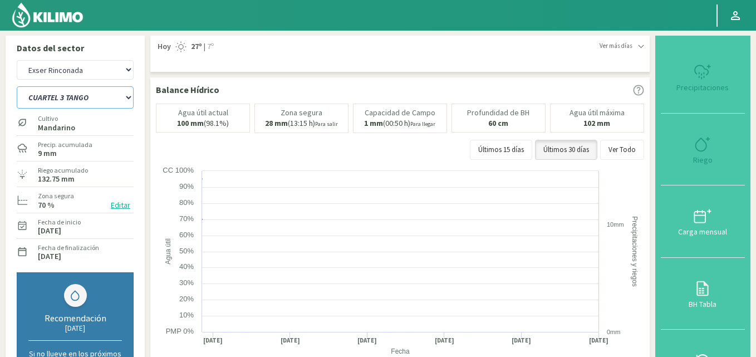
select select "146: Object"
